Goal: Task Accomplishment & Management: Manage account settings

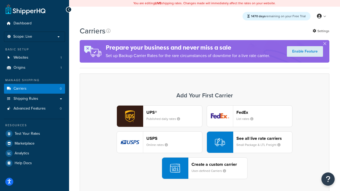
click at [205, 143] on div "UPS® Published daily rates FedEx List rates USPS Online rates See all live rate…" at bounding box center [204, 142] width 239 height 74
click at [264, 113] on header "FedEx" at bounding box center [264, 112] width 56 height 5
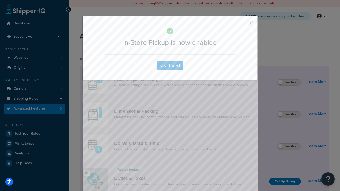
scroll to position [173, 0]
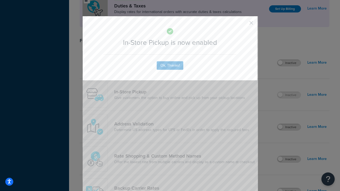
click at [243, 25] on button "button" at bounding box center [243, 24] width 1 height 1
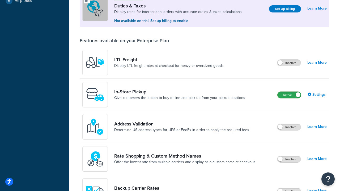
click at [289, 96] on label "Active" at bounding box center [289, 95] width 23 height 6
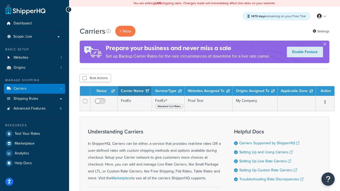
click at [84, 79] on input "checkbox" at bounding box center [85, 78] width 4 height 4
checkbox input "true"
click at [0, 0] on button "Delete" at bounding box center [0, 0] width 0 height 0
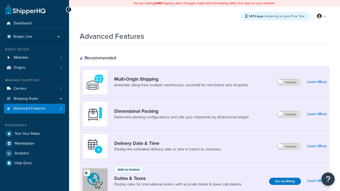
click at [35, 109] on span "Advanced Features" at bounding box center [30, 109] width 32 height 5
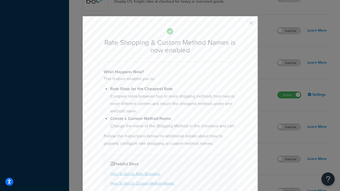
click at [243, 25] on button "button" at bounding box center [243, 24] width 1 height 1
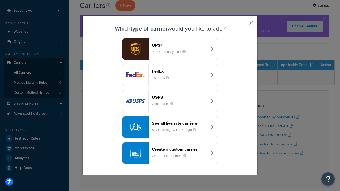
click at [170, 127] on div "See all live rate carriers Small Package & LTL Freight" at bounding box center [180, 127] width 56 height 13
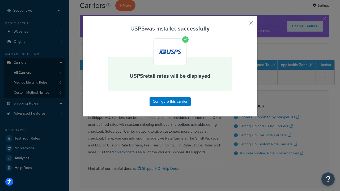
click at [243, 25] on button "button" at bounding box center [243, 24] width 1 height 1
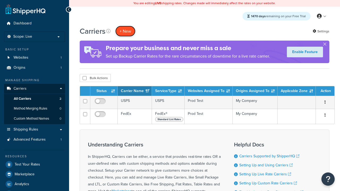
click at [125, 31] on button "+ New" at bounding box center [125, 31] width 20 height 11
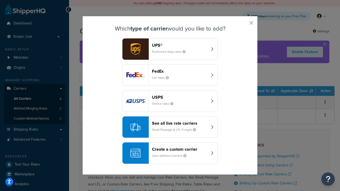
click at [170, 127] on div "See all live rate carriers Small Package & LTL Freight" at bounding box center [180, 127] width 56 height 13
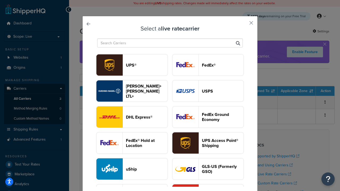
click at [208, 65] on header "FedEx®" at bounding box center [223, 65] width 42 height 5
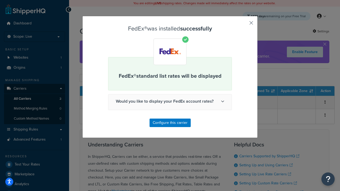
click at [243, 25] on button "button" at bounding box center [243, 24] width 1 height 1
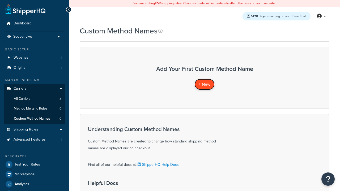
click at [204, 84] on span "+ New" at bounding box center [205, 84] width 12 height 6
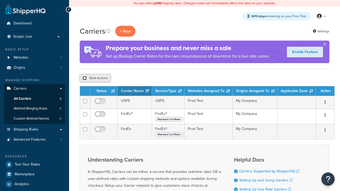
click at [84, 79] on input "checkbox" at bounding box center [85, 78] width 4 height 4
checkbox input "true"
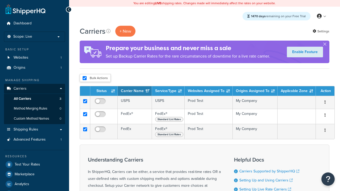
click at [0, 0] on button "Delete" at bounding box center [0, 0] width 0 height 0
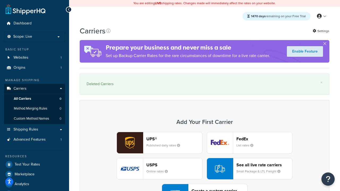
click at [205, 154] on div "UPS® Published daily rates FedEx List rates USPS Online rates See all live rate…" at bounding box center [204, 169] width 239 height 74
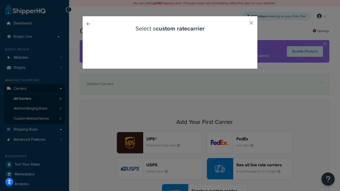
scroll to position [15, 0]
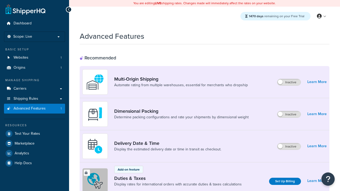
scroll to position [237, 0]
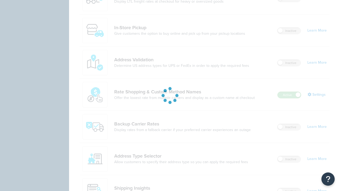
scroll to position [0, 0]
